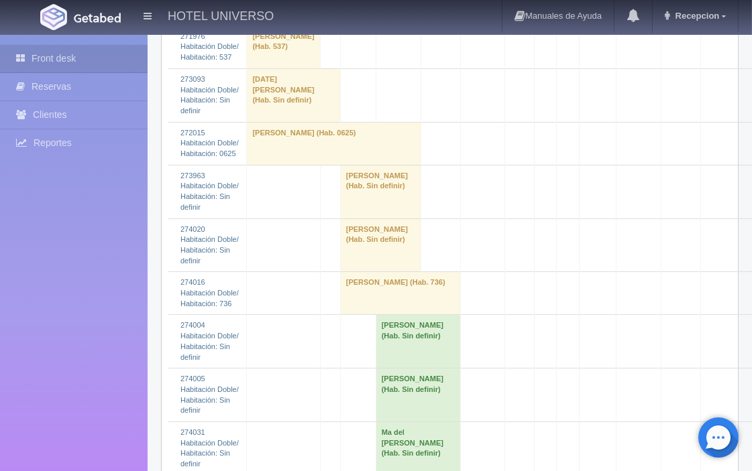
scroll to position [298, 0]
drag, startPoint x: 350, startPoint y: 251, endPoint x: 345, endPoint y: 258, distance: 8.7
click at [349, 253] on td "[PERSON_NAME] (Hab. Sin definir)" at bounding box center [380, 244] width 80 height 54
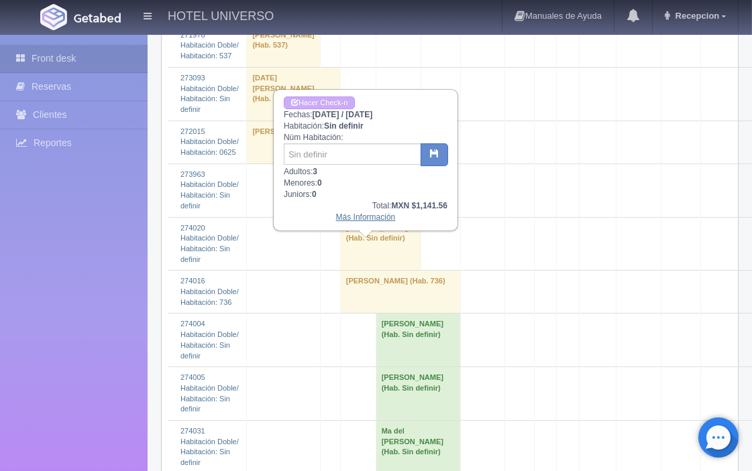
click at [357, 215] on link "Más Información" at bounding box center [366, 217] width 60 height 9
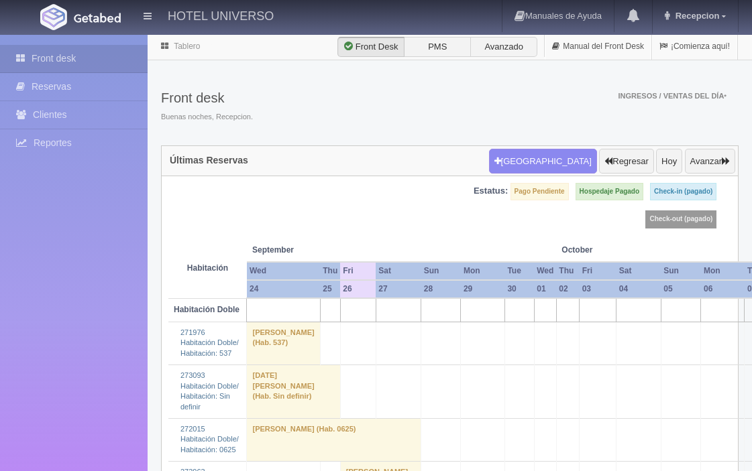
scroll to position [298, 0]
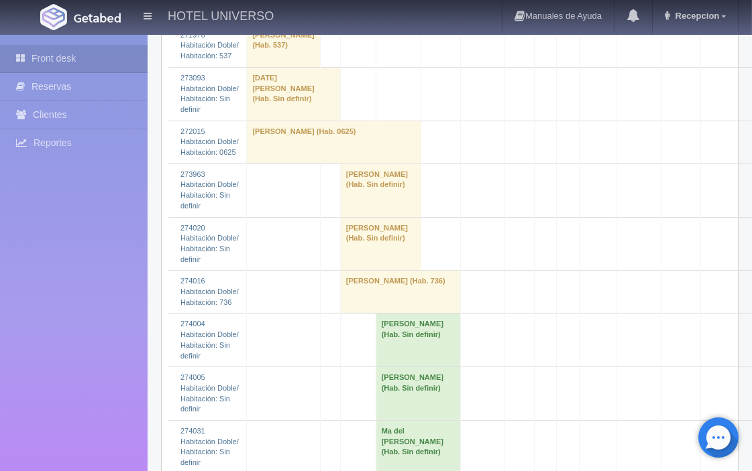
click at [349, 264] on td "[PERSON_NAME] (Hab. Sin definir)" at bounding box center [380, 244] width 80 height 54
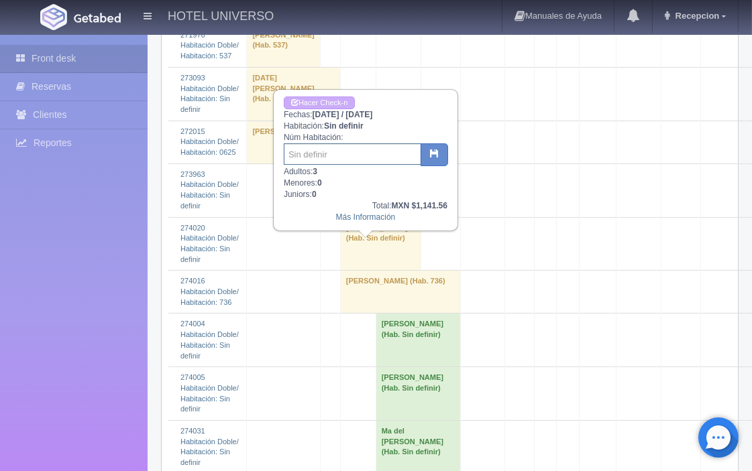
click at [366, 150] on input "text" at bounding box center [352, 154] width 137 height 21
type input "627"
click at [432, 154] on icon "button" at bounding box center [434, 153] width 9 height 9
